Goal: Obtain resource: Obtain resource

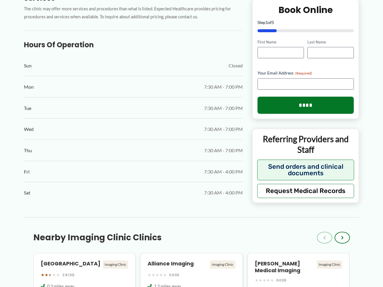
scroll to position [325, 0]
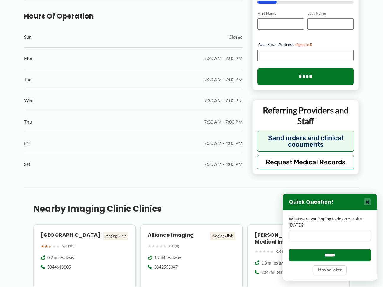
click at [368, 201] on button "×" at bounding box center [367, 201] width 7 height 7
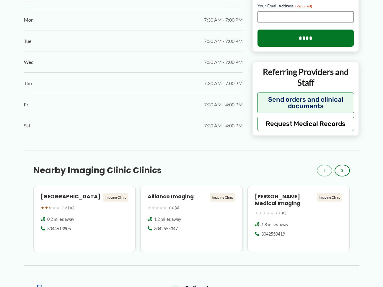
scroll to position [355, 0]
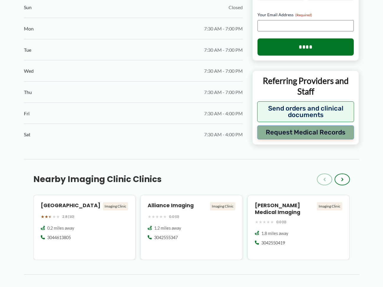
click at [326, 133] on button "Request Medical Records" at bounding box center [305, 132] width 97 height 14
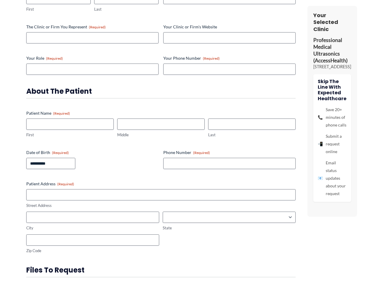
scroll to position [0, 0]
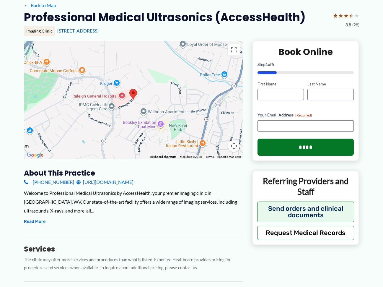
scroll to position [59, 0]
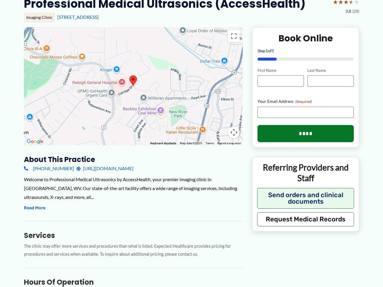
click at [112, 169] on link "[URL][DOMAIN_NAME]" at bounding box center [105, 168] width 57 height 9
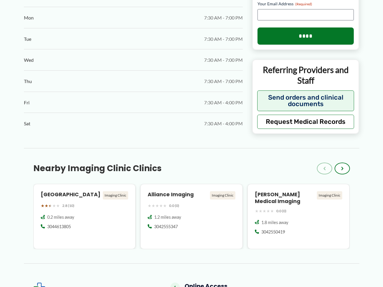
scroll to position [314, 0]
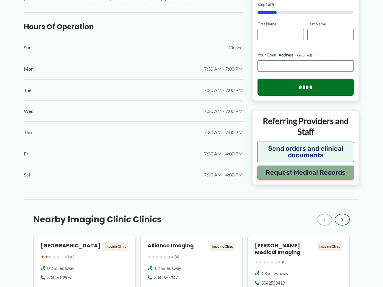
click at [337, 175] on button "Request Medical Records" at bounding box center [305, 172] width 97 height 14
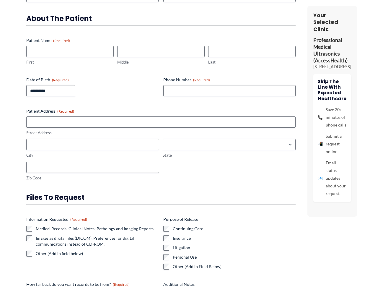
scroll to position [0, 0]
